Goal: Task Accomplishment & Management: Manage account settings

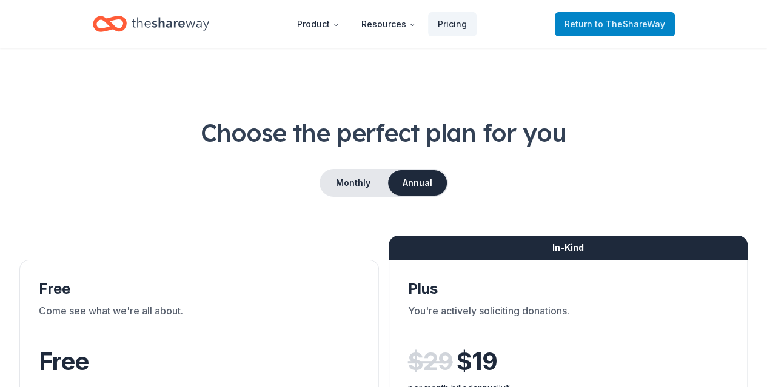
click at [628, 22] on span "to TheShareWay" at bounding box center [630, 24] width 70 height 10
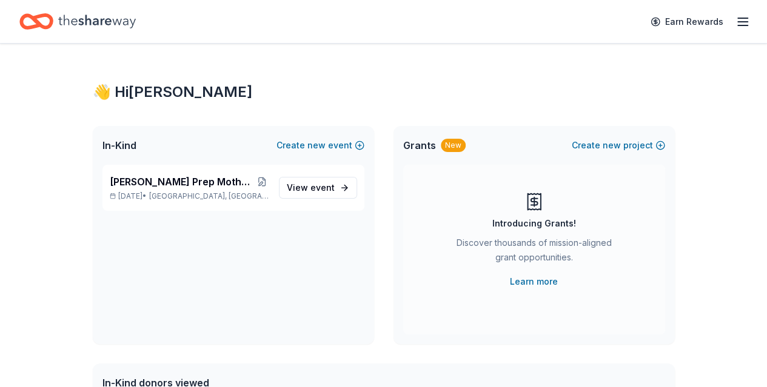
click at [736, 20] on icon "button" at bounding box center [742, 22] width 15 height 15
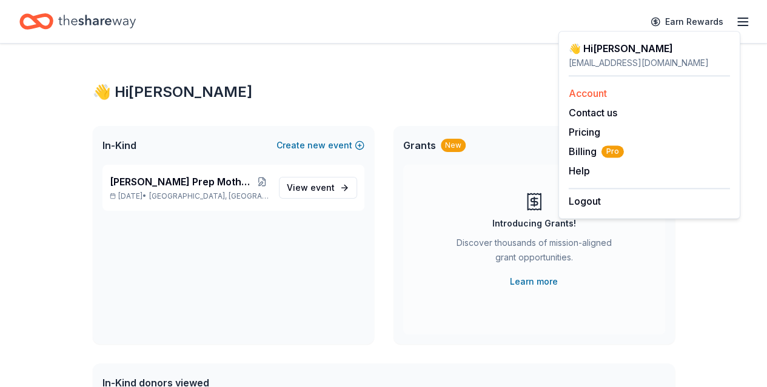
click at [597, 89] on link "Account" at bounding box center [588, 93] width 38 height 12
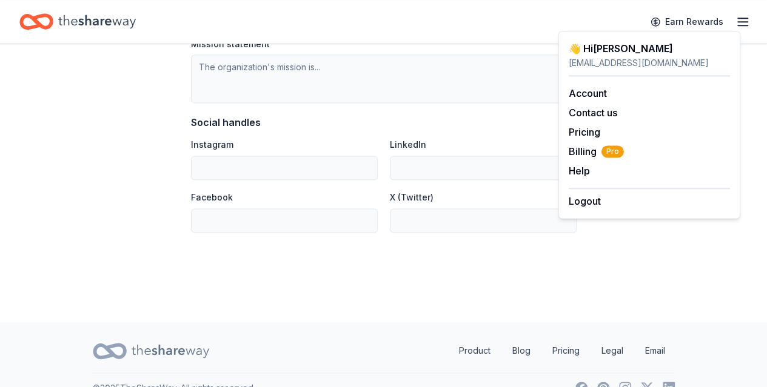
scroll to position [783, 0]
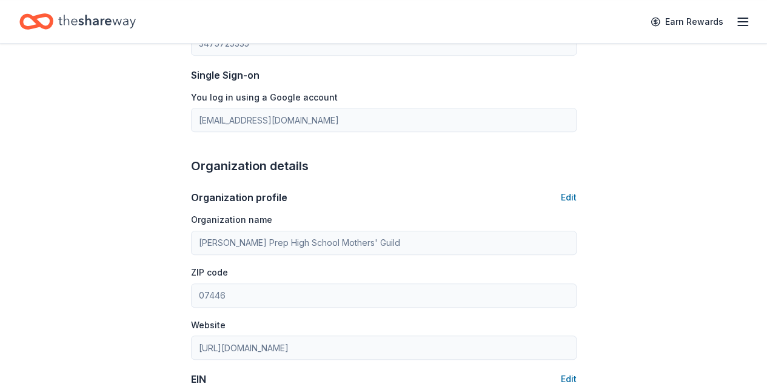
scroll to position [0, 0]
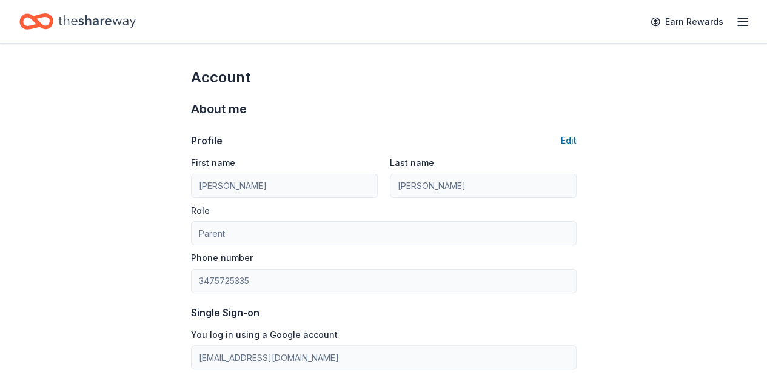
click at [738, 24] on icon "button" at bounding box center [742, 22] width 15 height 15
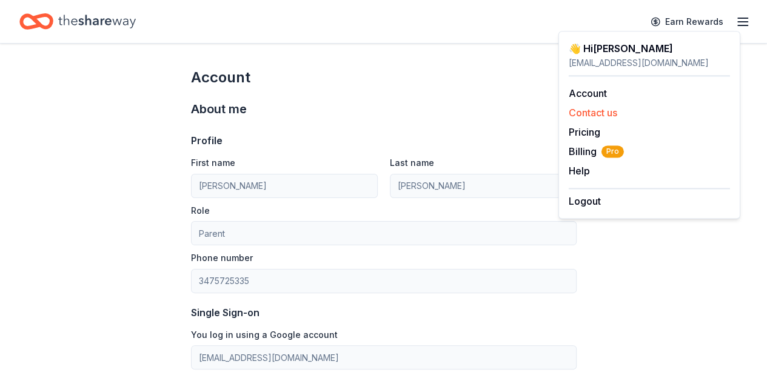
click at [593, 118] on button "Contact us" at bounding box center [593, 112] width 49 height 15
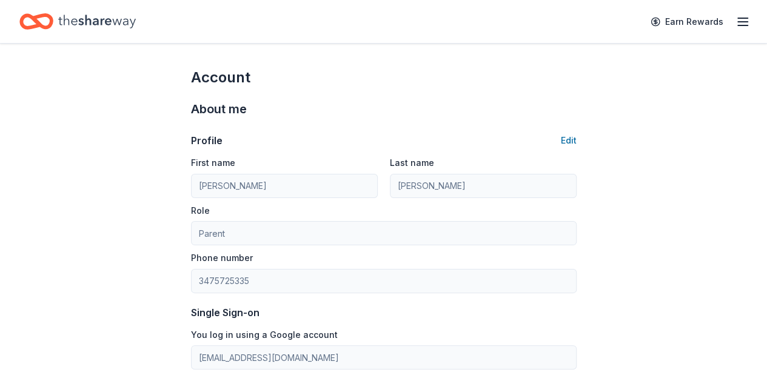
click at [735, 22] on icon "button" at bounding box center [742, 22] width 15 height 15
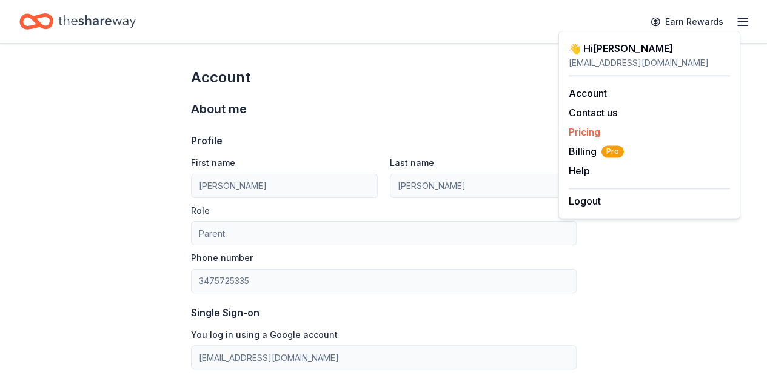
click at [584, 132] on link "Pricing" at bounding box center [585, 132] width 32 height 12
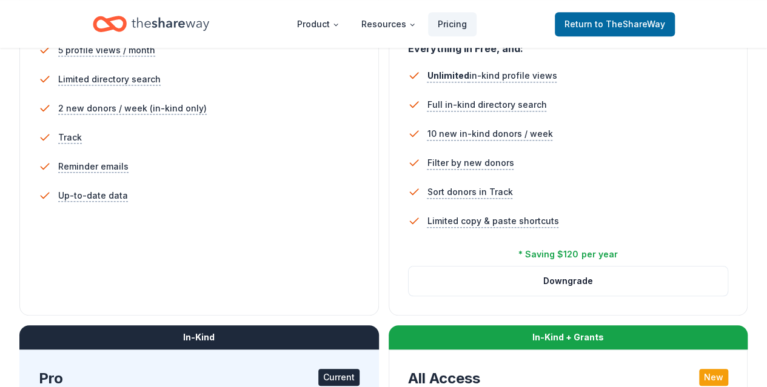
scroll to position [424, 0]
